Goal: Navigation & Orientation: Find specific page/section

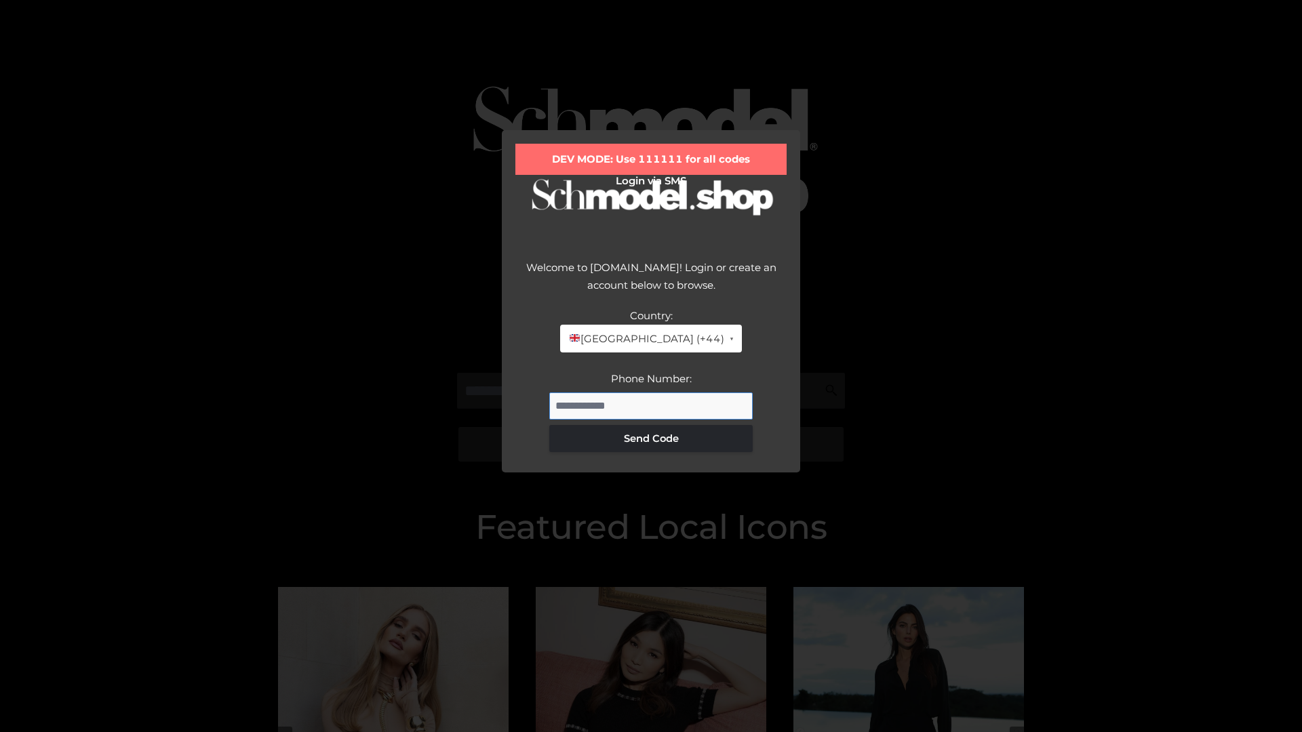
click at [651, 405] on input "Phone Number:" at bounding box center [650, 406] width 203 height 27
type input "**********"
click at [651, 438] on button "Send Code" at bounding box center [650, 438] width 203 height 27
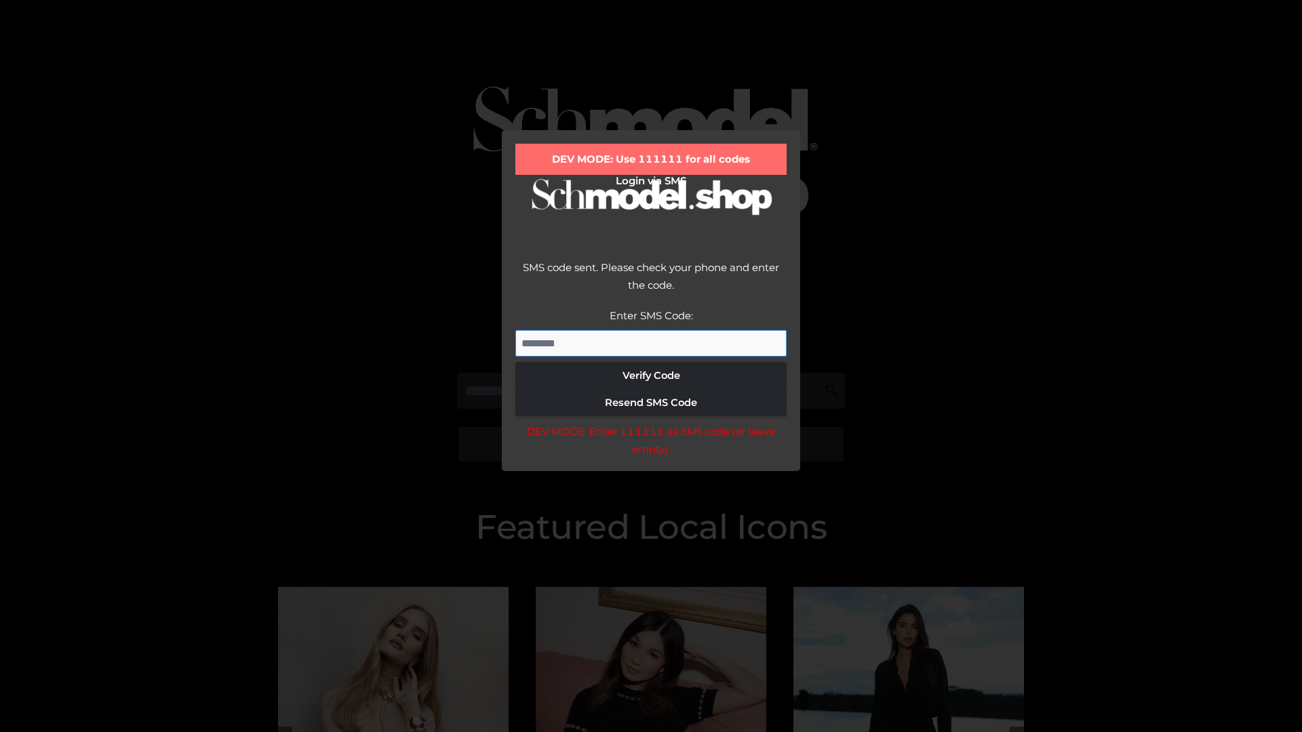
click at [651, 343] on input "Enter SMS Code:" at bounding box center [650, 343] width 271 height 27
type input "******"
click at [651, 376] on button "Verify Code" at bounding box center [650, 375] width 271 height 27
click at [650, 444] on div "DEV MODE: Enter 111111 as SMS code (or leave empty)." at bounding box center [650, 440] width 271 height 35
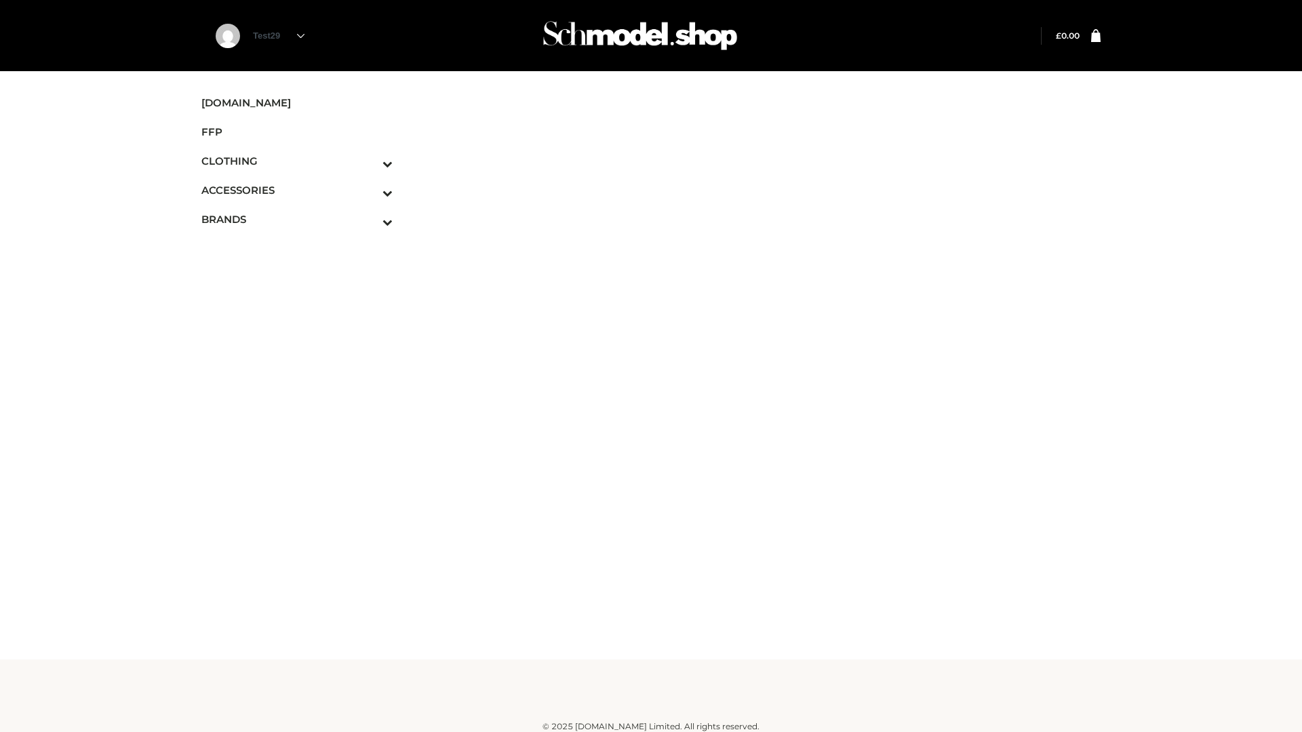
scroll to position [8, 0]
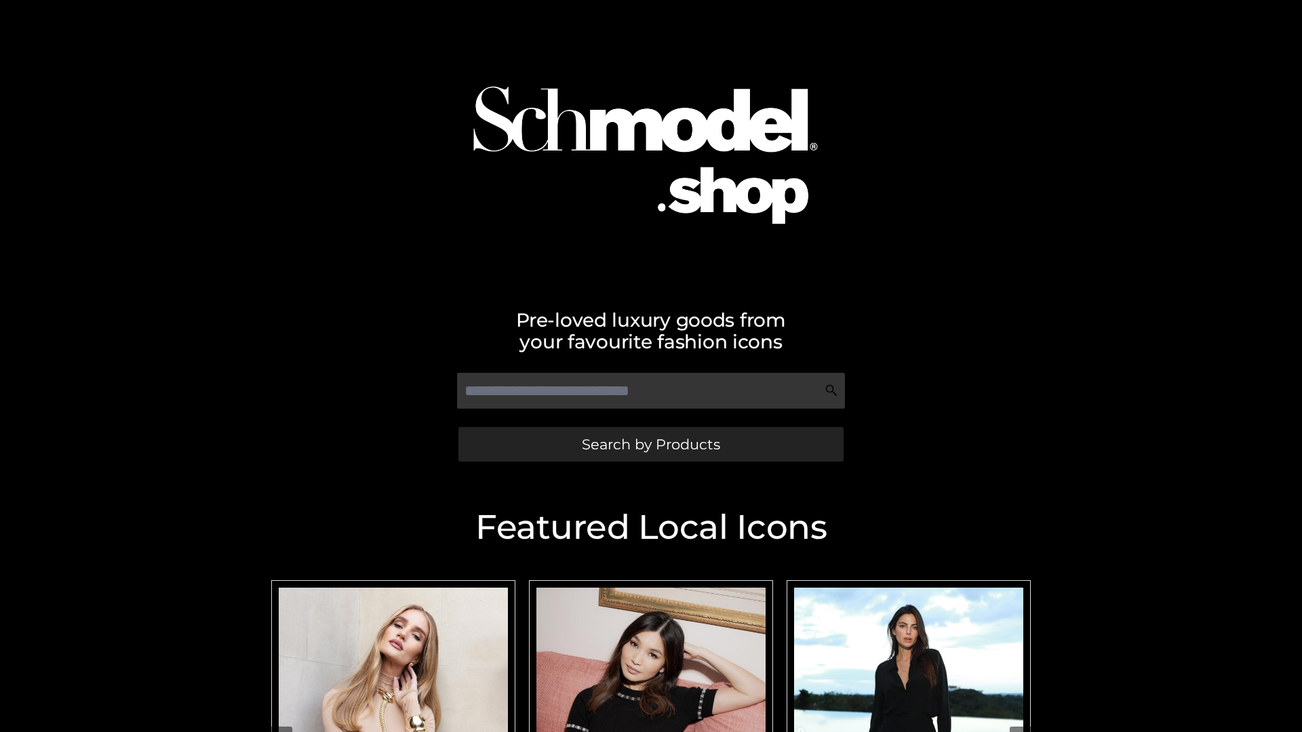
click at [650, 444] on span "Search by Products" at bounding box center [651, 444] width 138 height 14
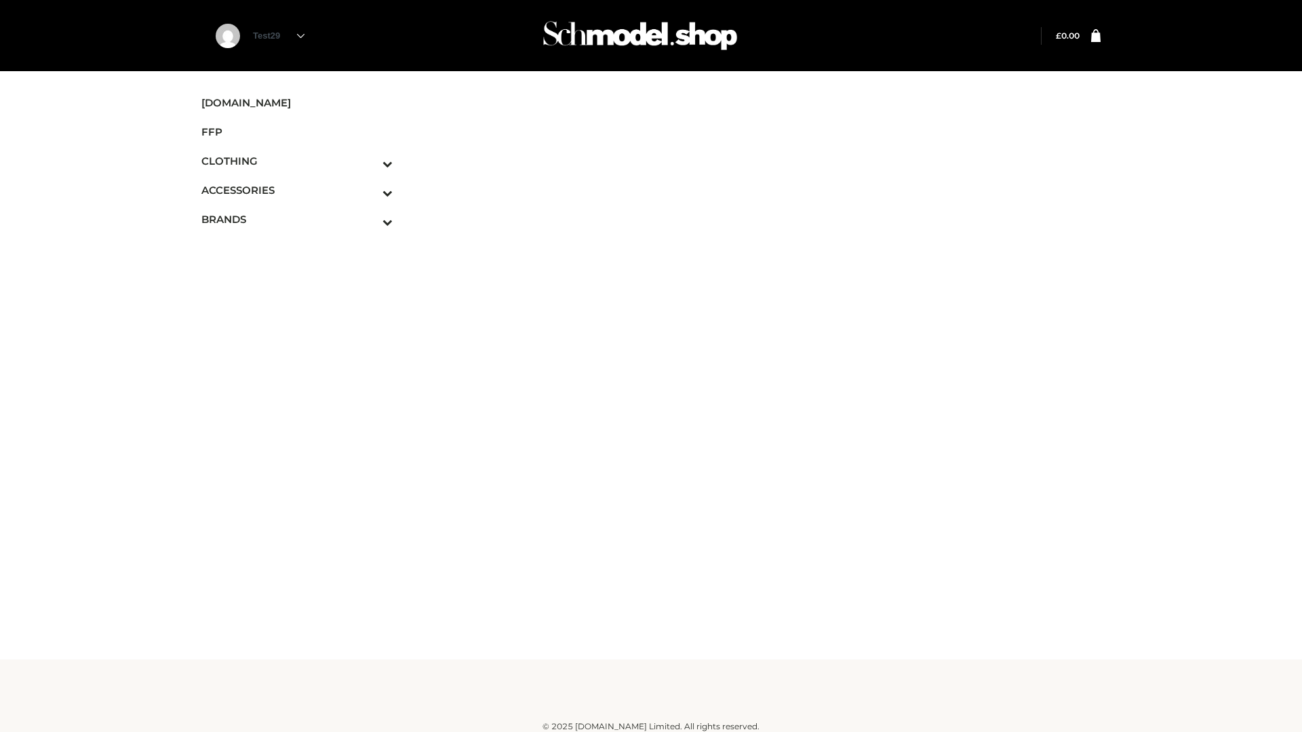
scroll to position [8, 0]
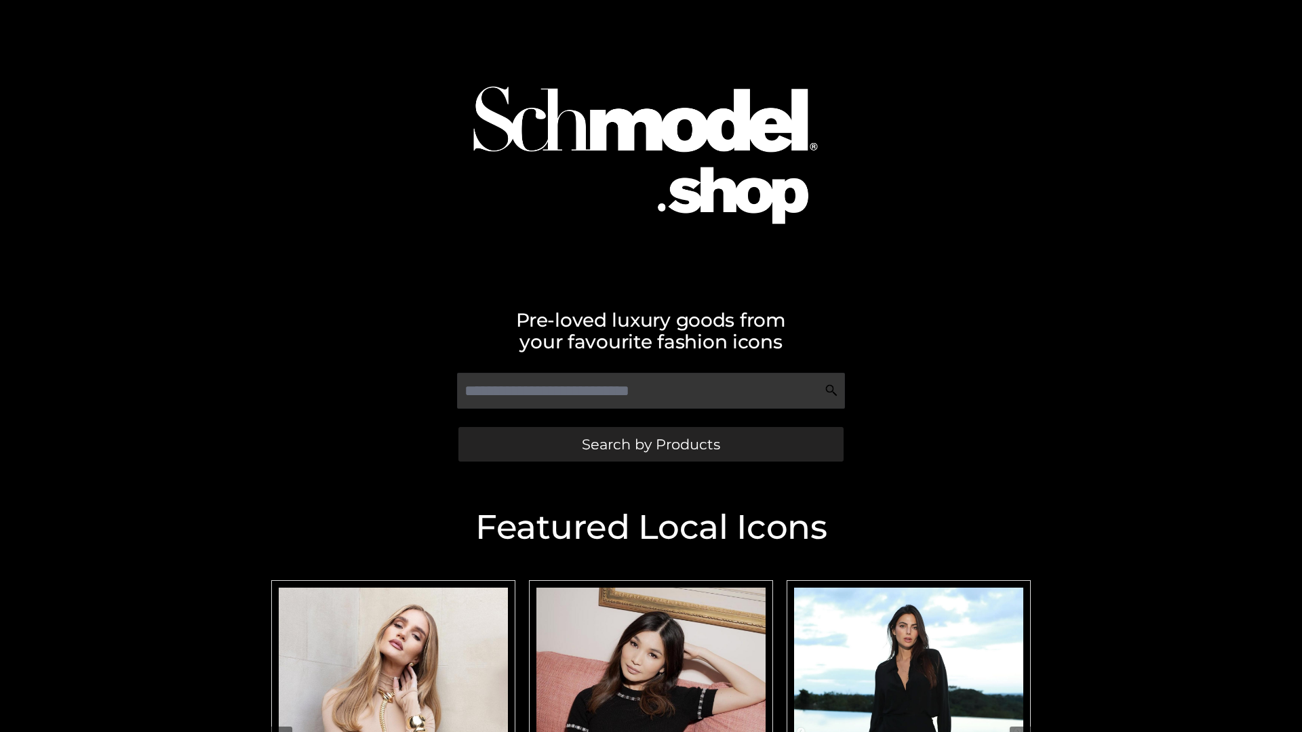
click at [650, 444] on span "Search by Products" at bounding box center [651, 444] width 138 height 14
